Goal: Task Accomplishment & Management: Use online tool/utility

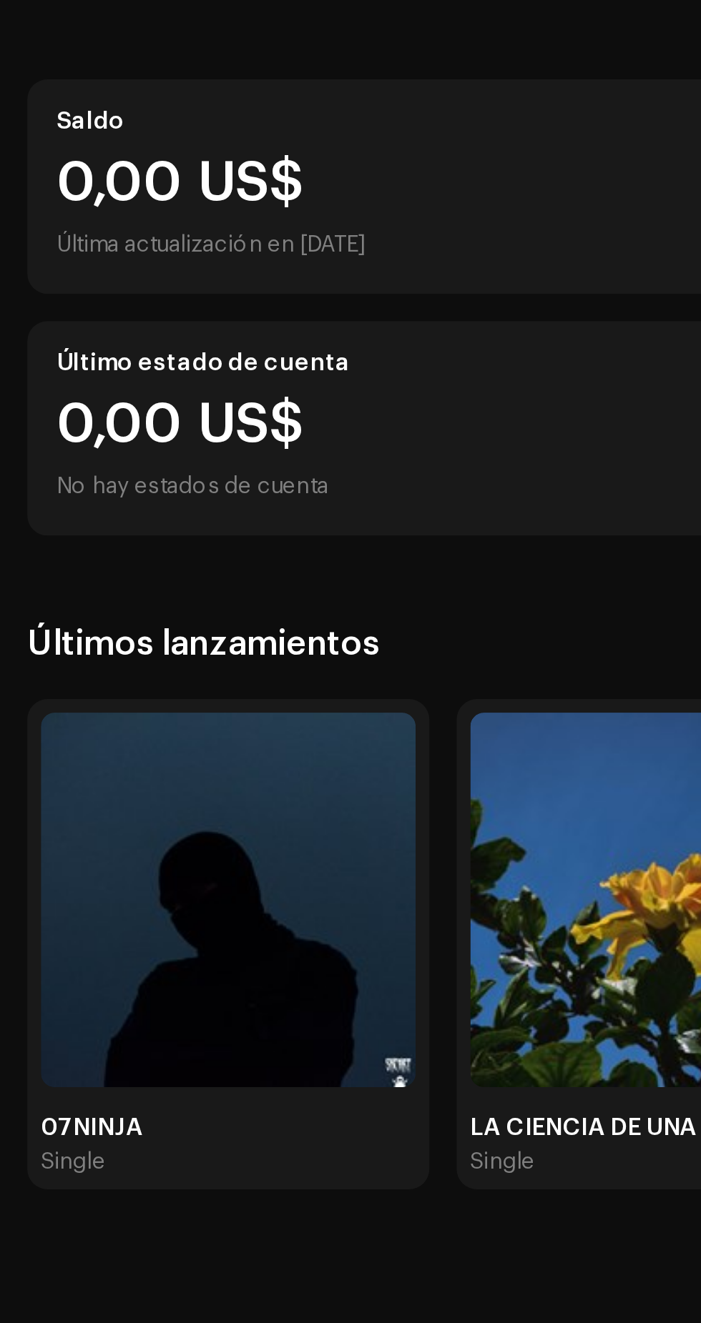
click at [130, 593] on img at bounding box center [95, 550] width 157 height 157
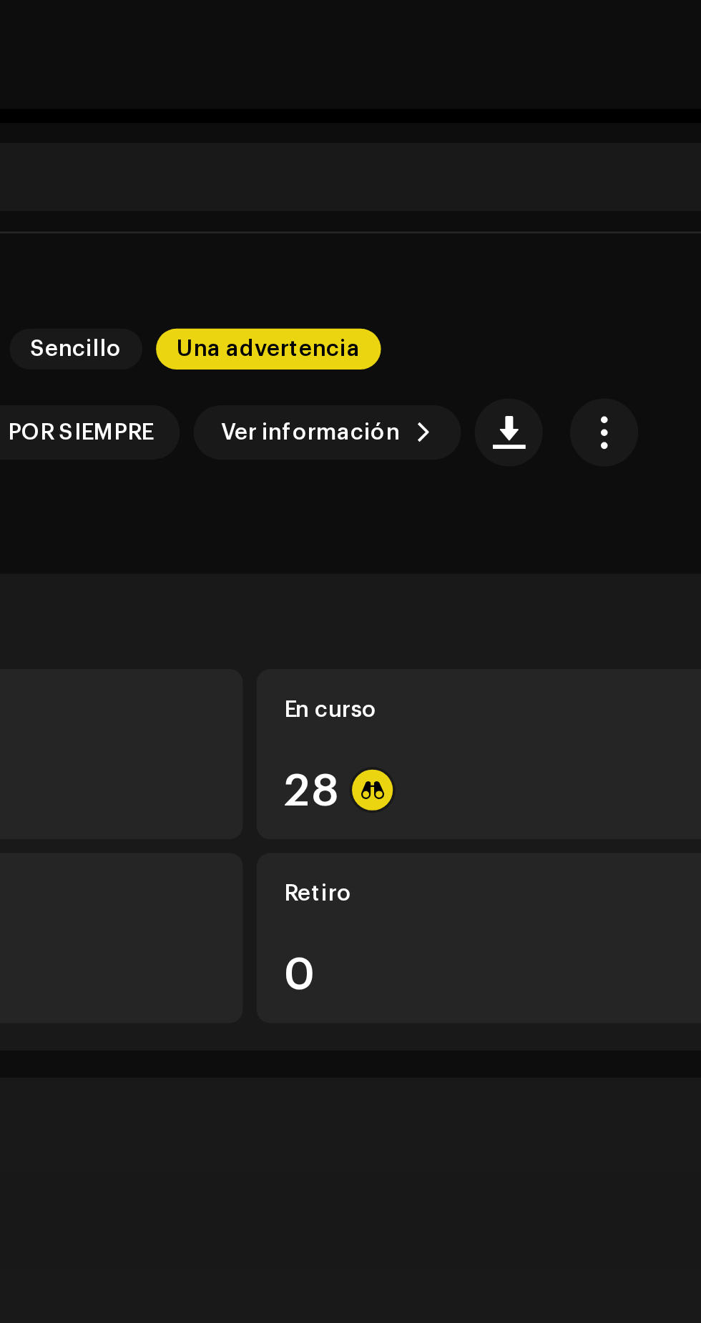
click at [444, 323] on div "28" at bounding box center [516, 331] width 302 height 19
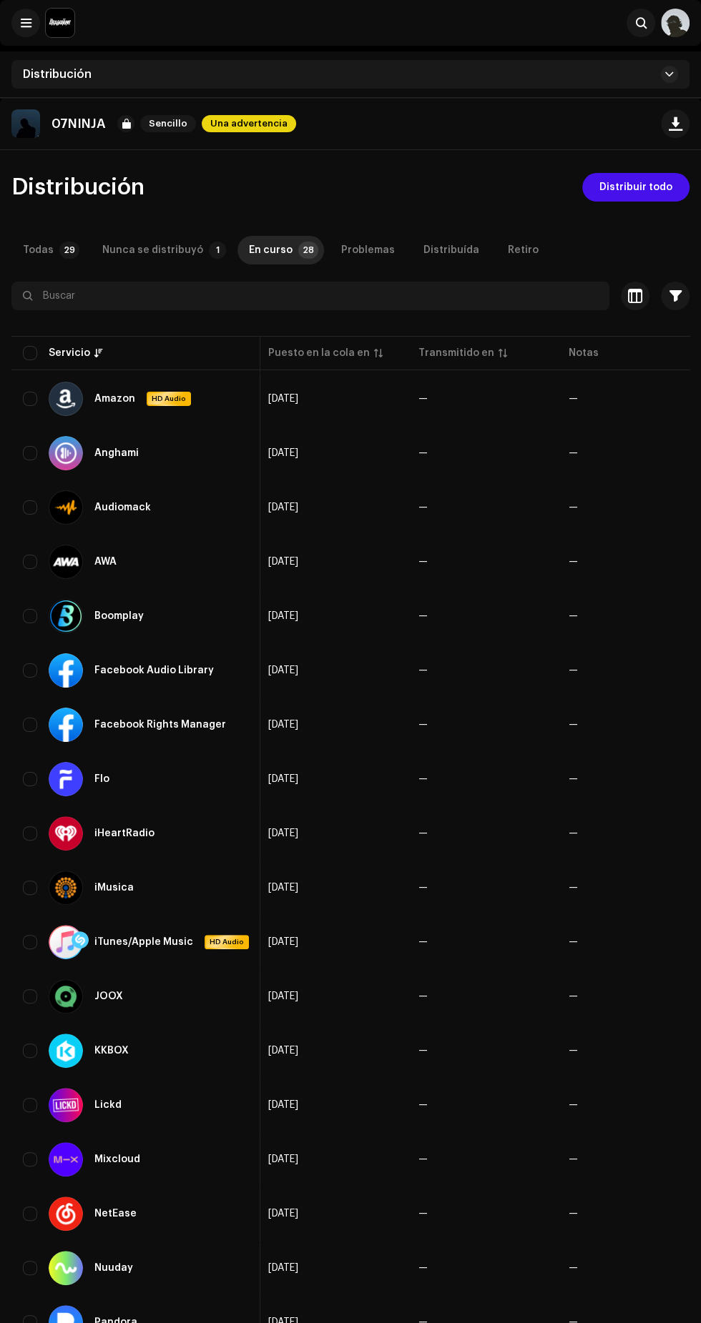
click at [661, 193] on span "Distribuir todo" at bounding box center [635, 187] width 73 height 29
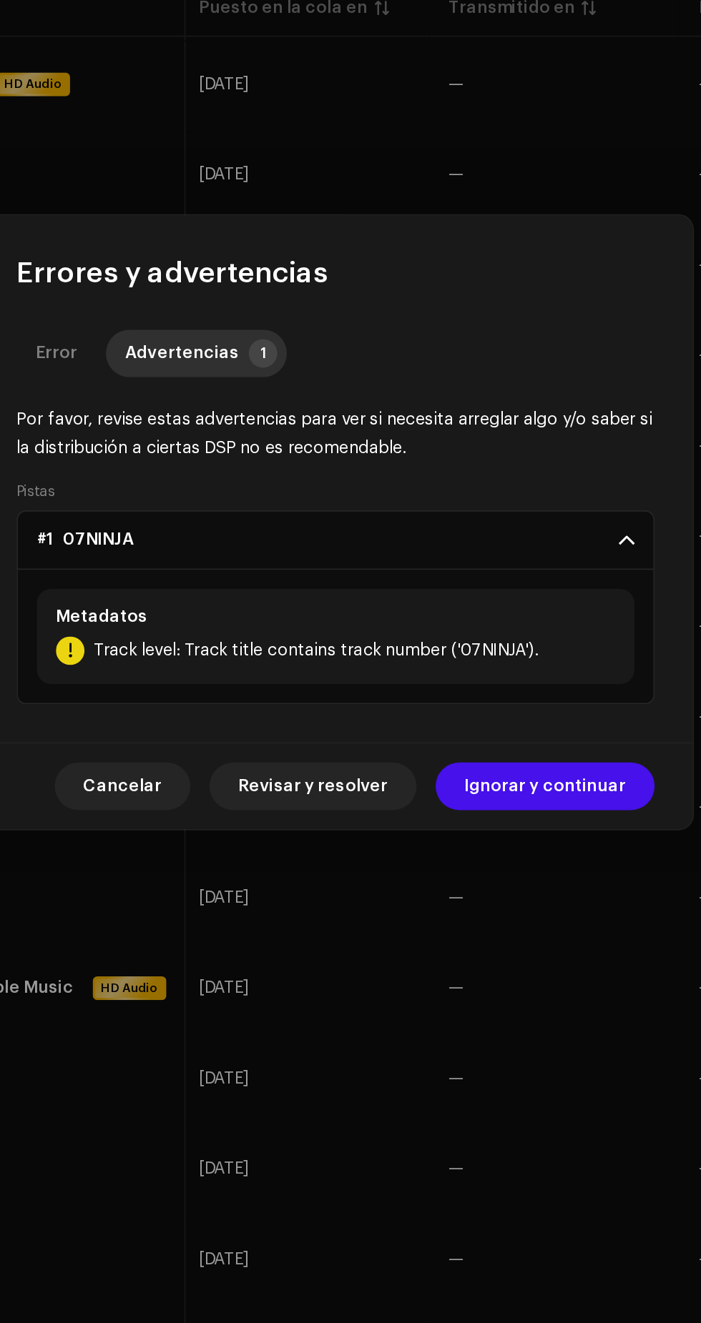
click at [485, 812] on span "Ignorar y continuar" at bounding box center [476, 821] width 97 height 29
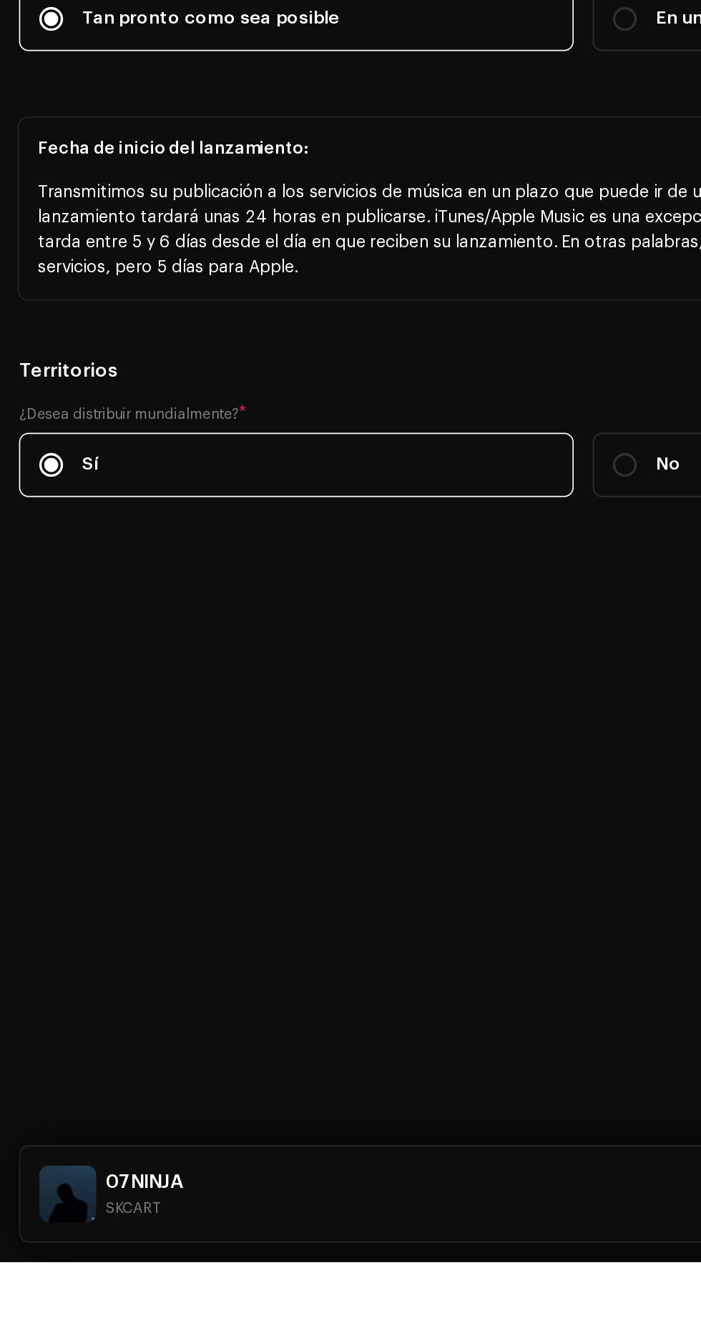
scroll to position [515, 0]
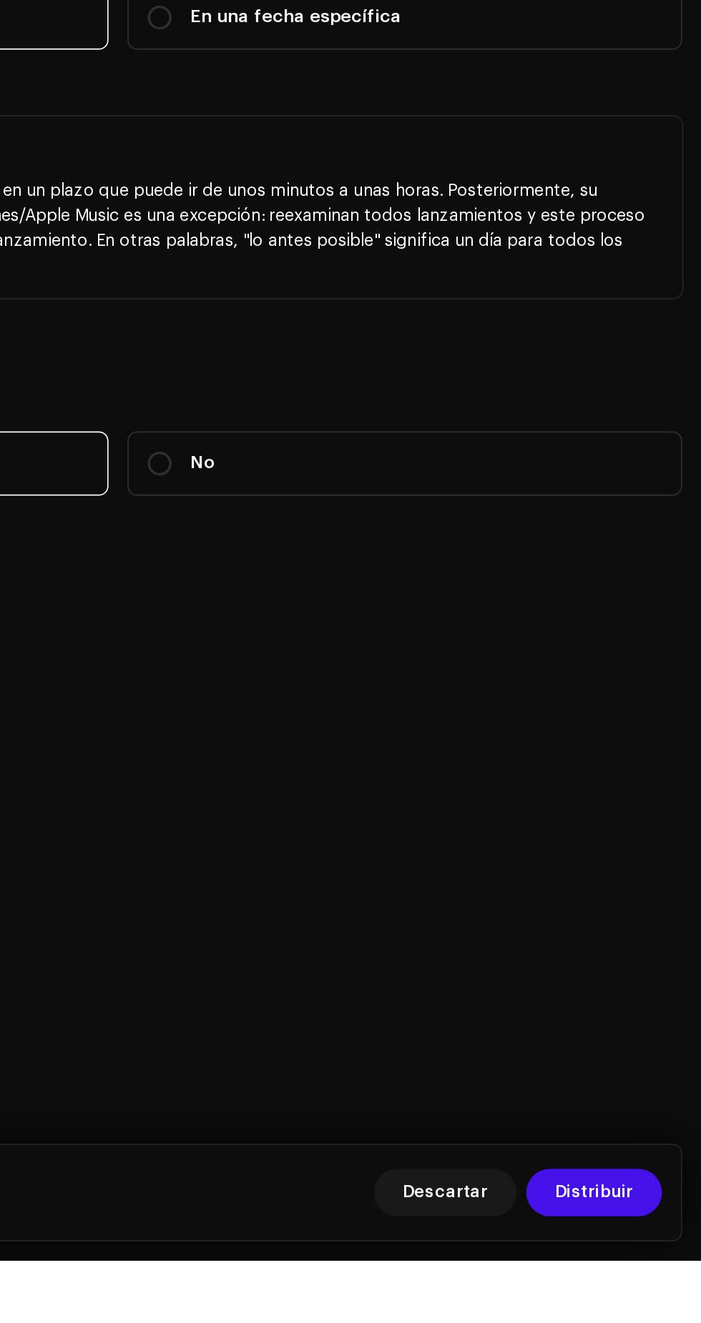
click at [654, 1297] on span "Distribuir" at bounding box center [636, 1282] width 47 height 29
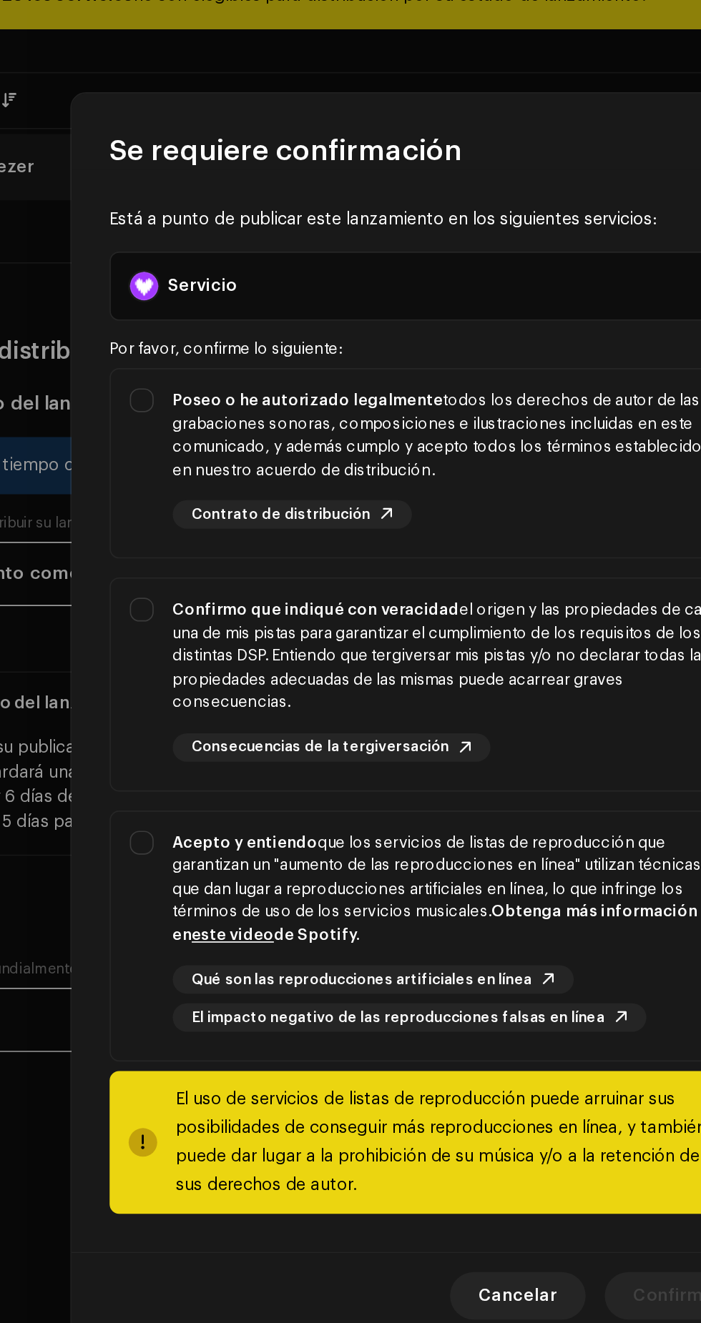
click at [412, 506] on div "Poseo o he autorizado legalmente todos los derechos de autor de las grabaciones…" at bounding box center [363, 493] width 333 height 56
checkbox input "true"
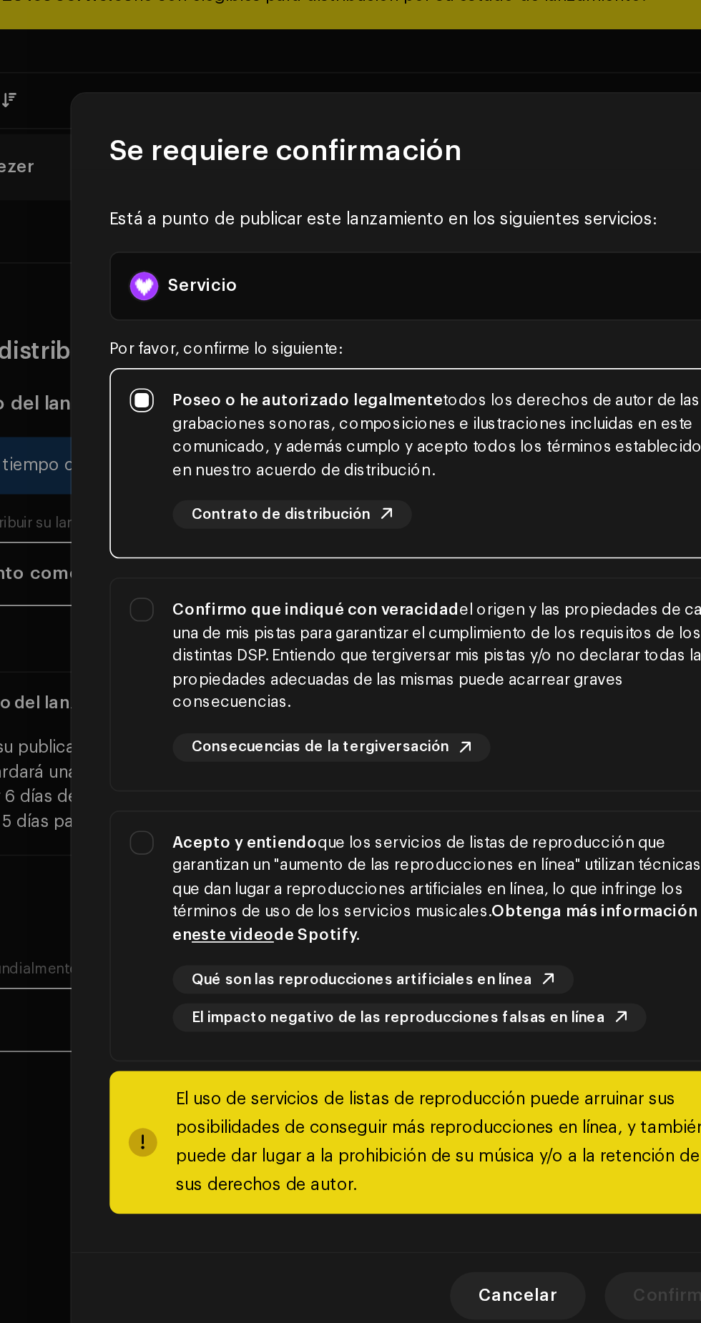
click at [405, 651] on div "Confirmo que indiqué con veracidad el origen y las propiedades de cada una de m…" at bounding box center [363, 626] width 333 height 70
checkbox input "true"
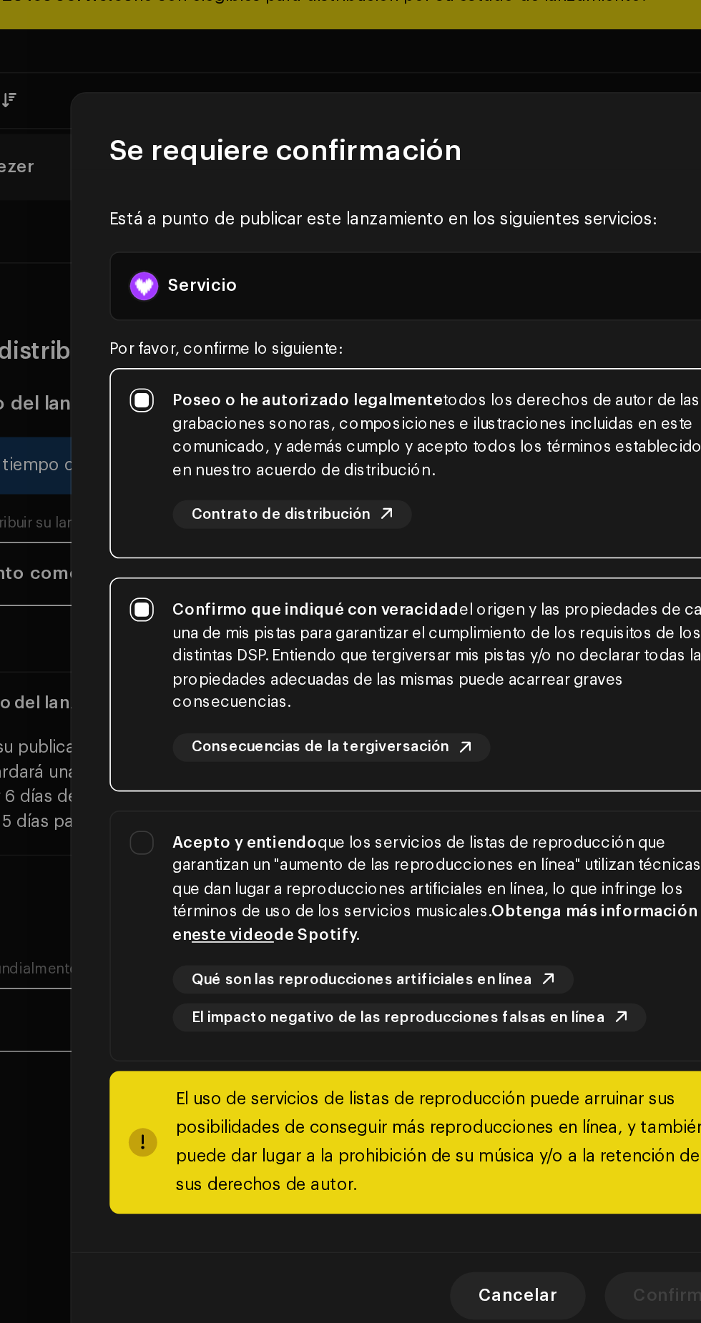
click at [408, 778] on strong "Obtenga más información en este video de Spotify." at bounding box center [354, 786] width 315 height 24
checkbox input "true"
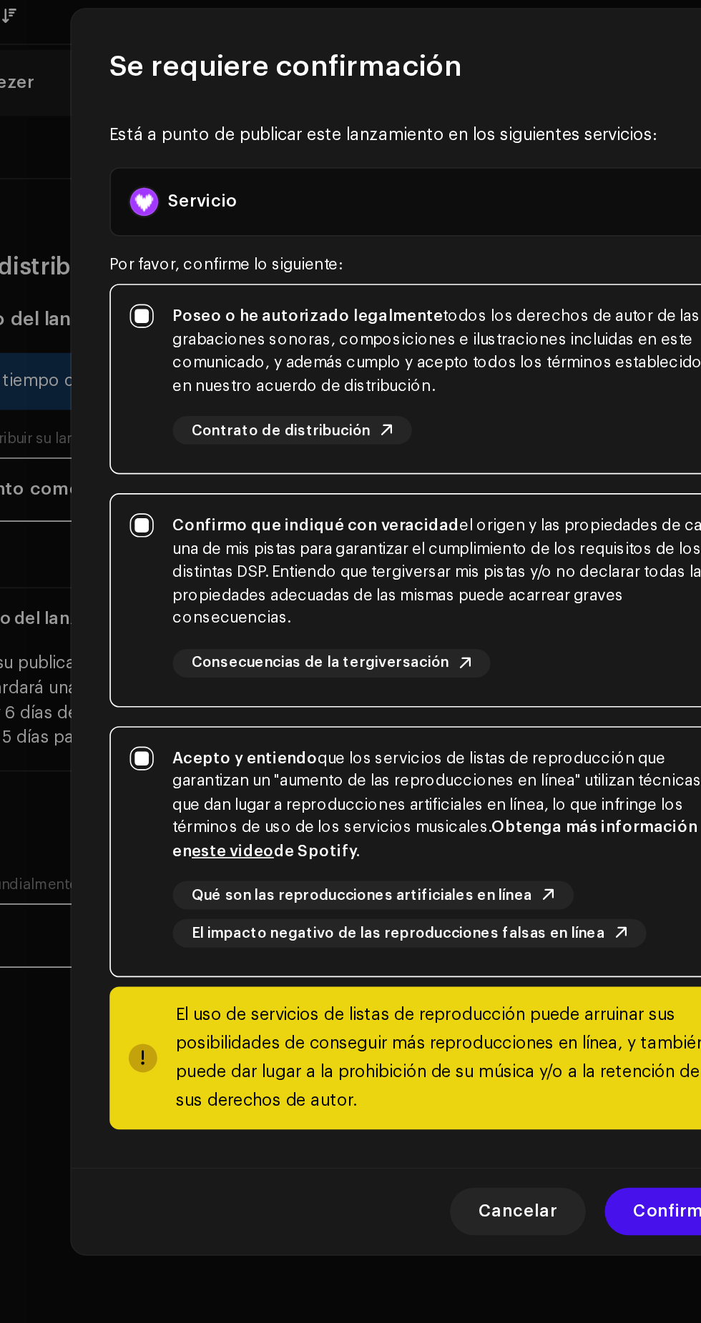
scroll to position [514, 0]
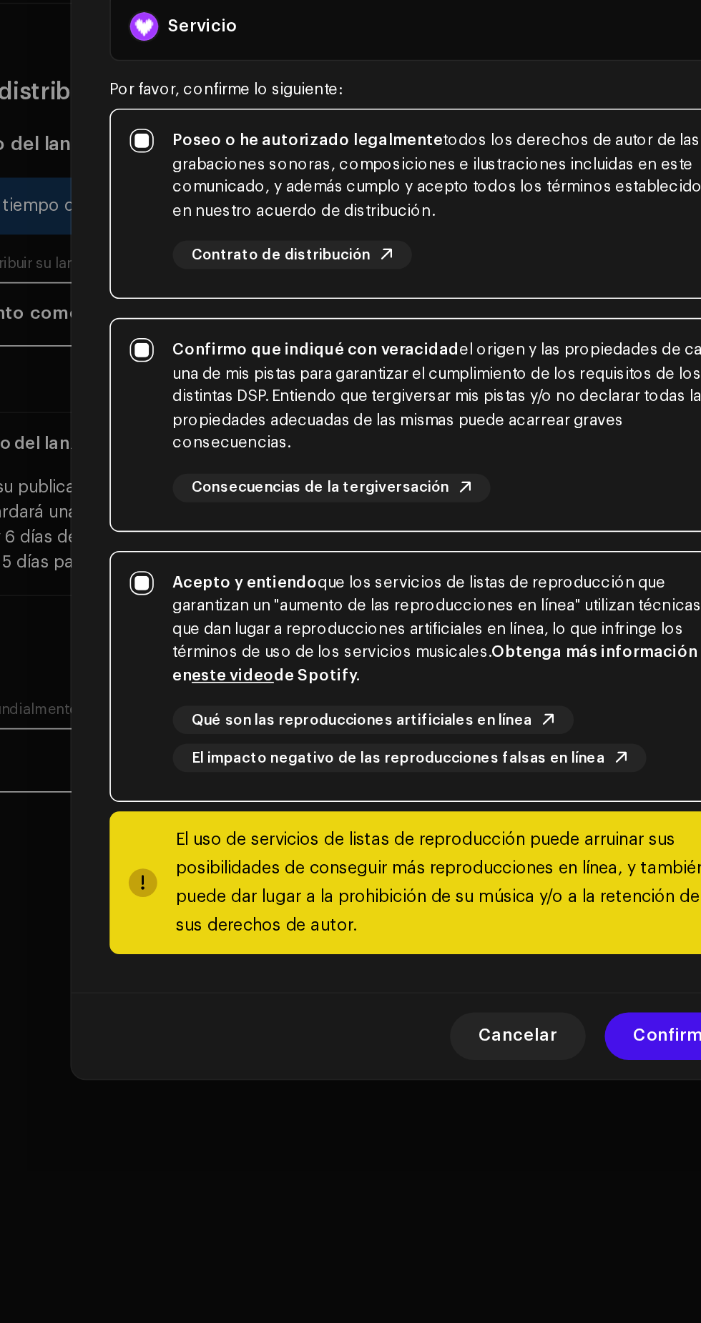
click at [490, 1025] on span "Confirmar" at bounding box center [498, 1010] width 51 height 29
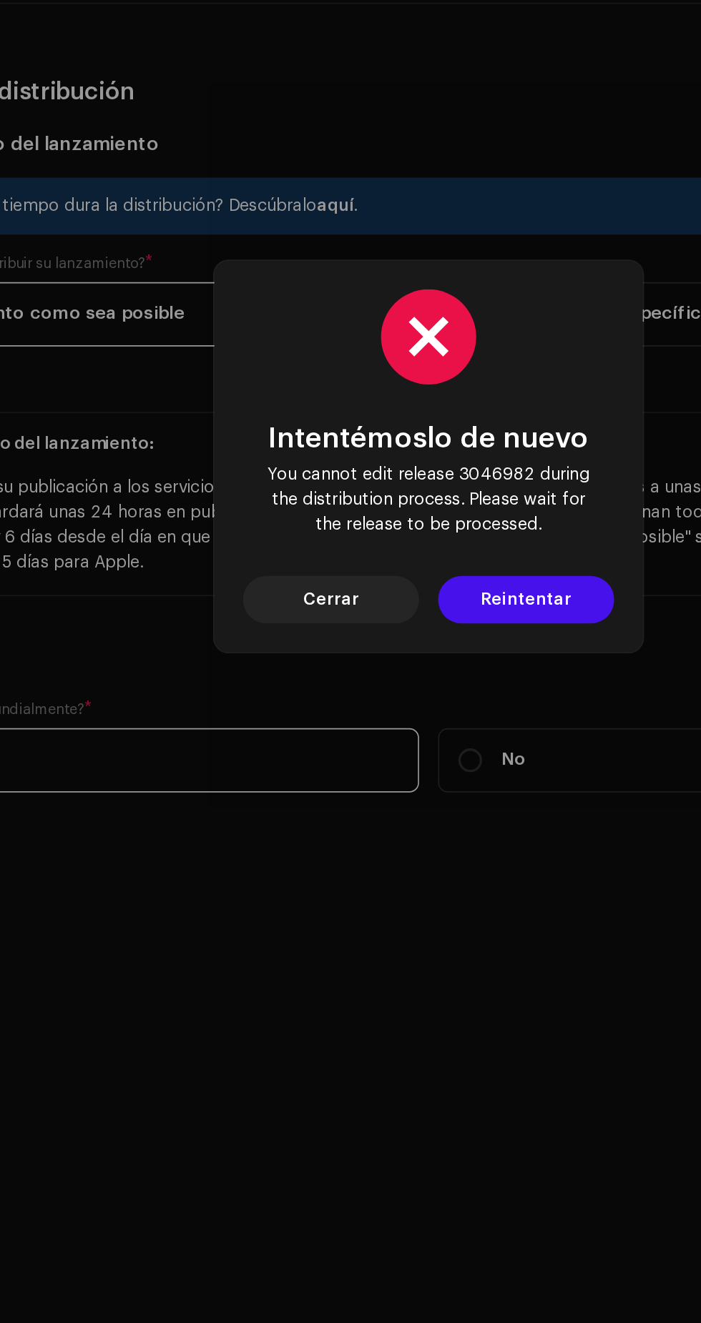
click at [328, 762] on button "Cerrar" at bounding box center [292, 748] width 106 height 29
